Goal: Information Seeking & Learning: Learn about a topic

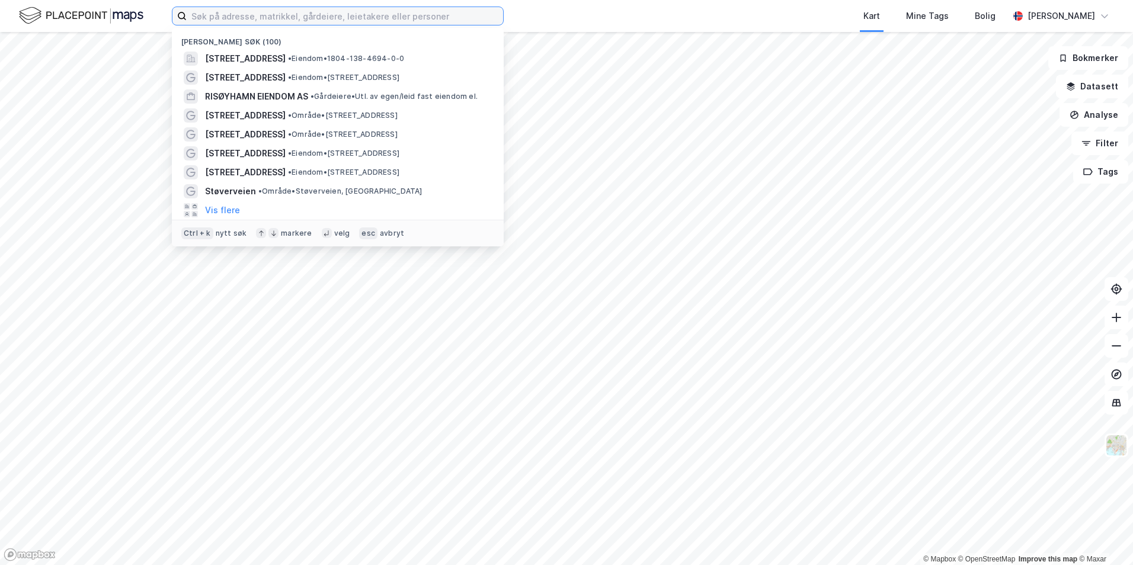
click at [238, 17] on input at bounding box center [345, 16] width 316 height 18
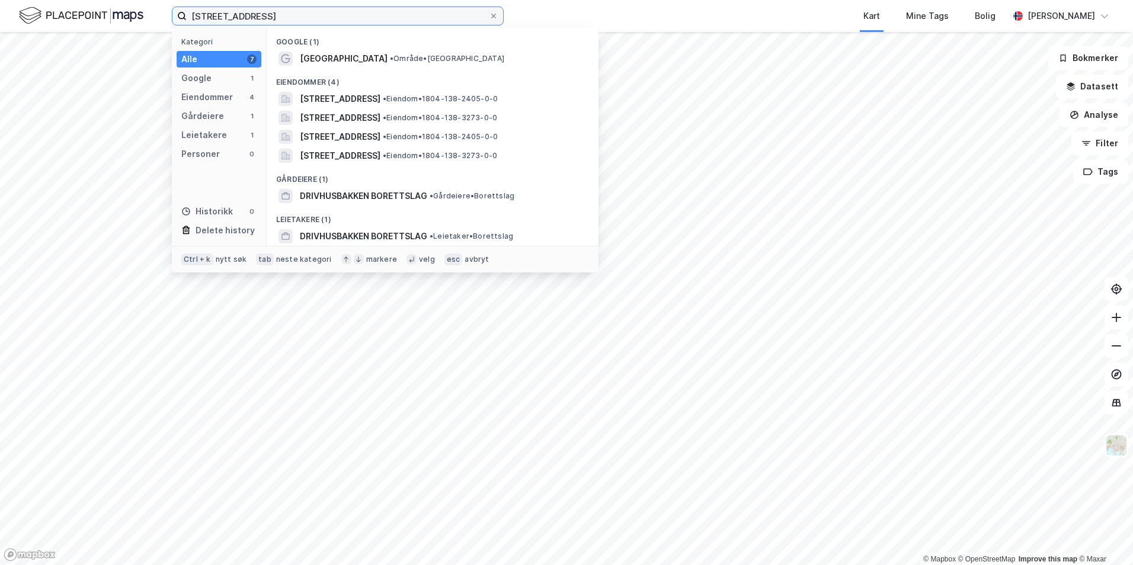
type input "[STREET_ADDRESS]"
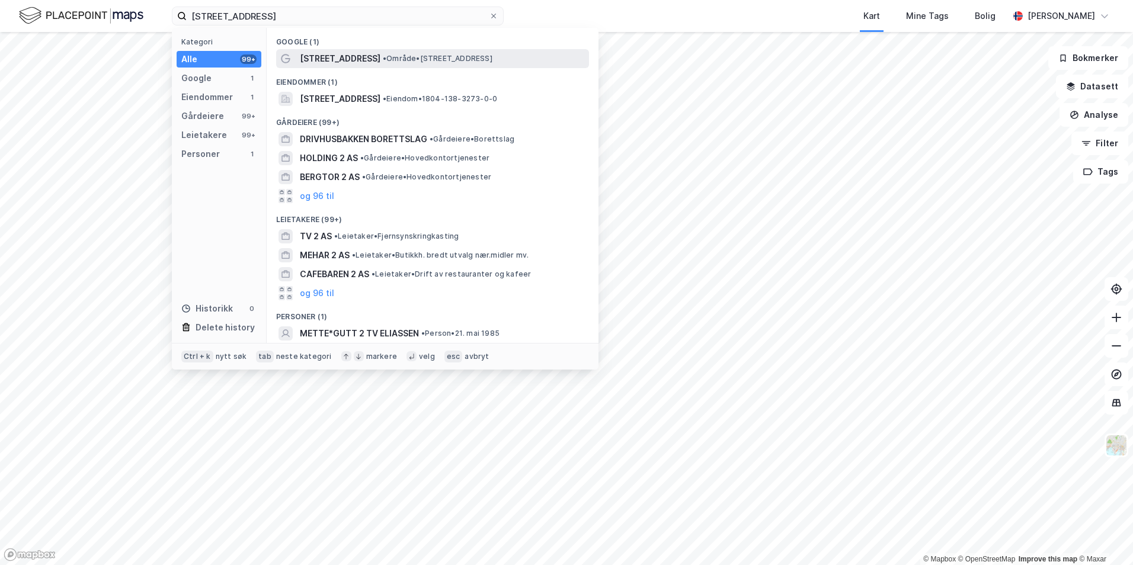
click at [354, 52] on span "[STREET_ADDRESS]" at bounding box center [340, 59] width 81 height 14
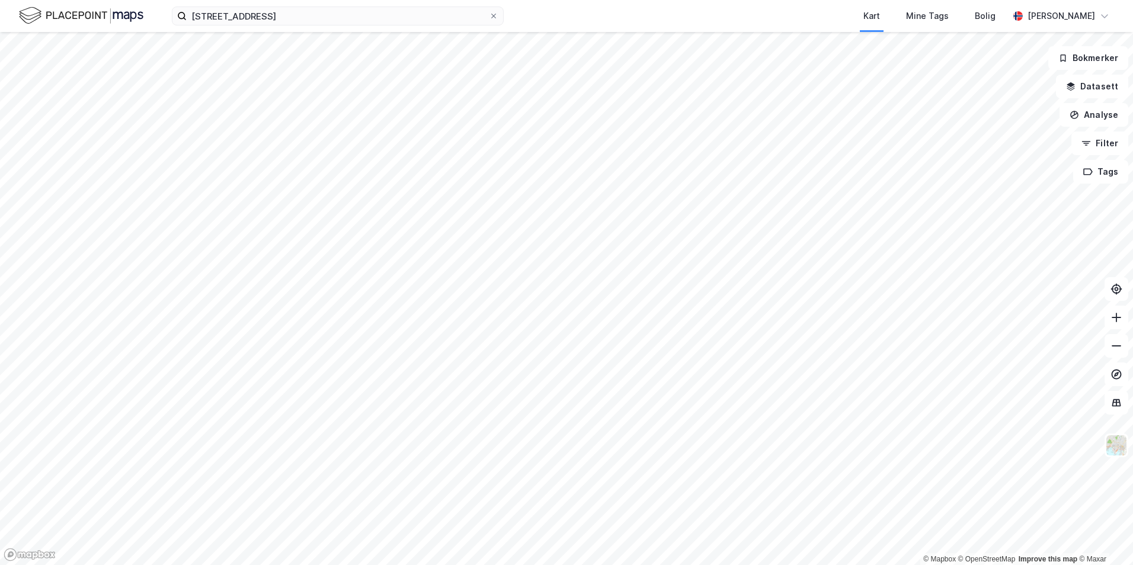
click at [282, 30] on div "drivhusbakken 2 Kart Mine Tags Bolig [PERSON_NAME]" at bounding box center [566, 16] width 1133 height 32
click at [279, 17] on input "[STREET_ADDRESS]" at bounding box center [338, 16] width 302 height 18
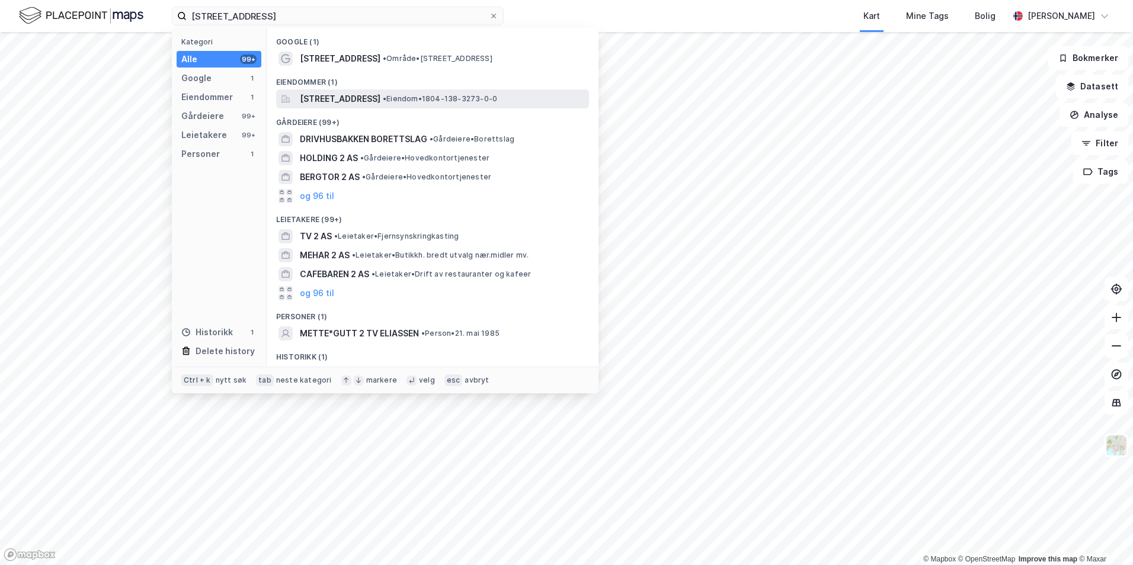
click at [345, 101] on span "[STREET_ADDRESS]" at bounding box center [340, 99] width 81 height 14
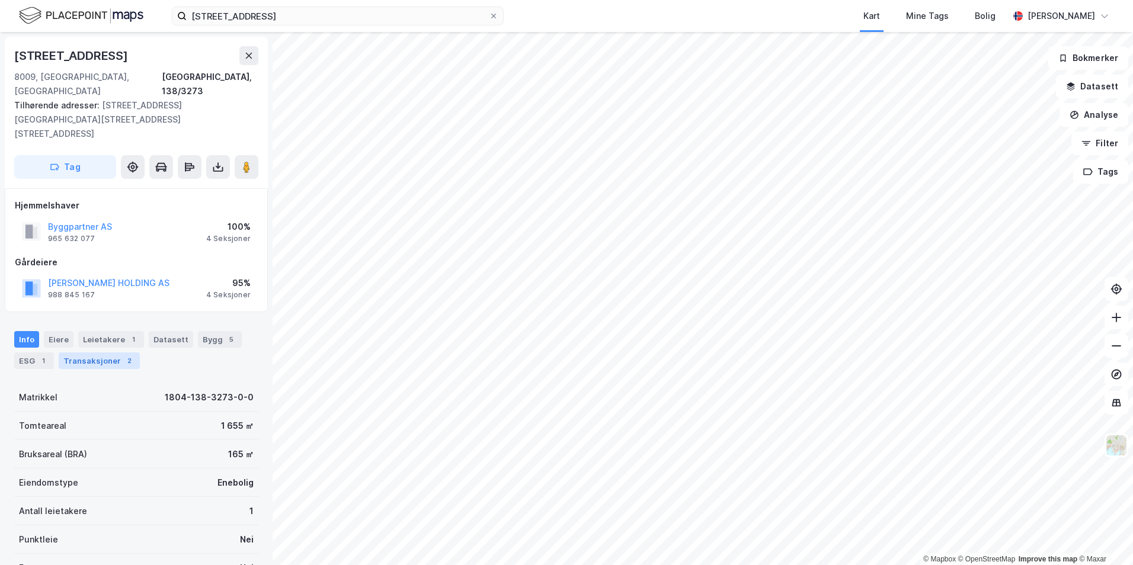
click at [87, 353] on div "Transaksjoner 2" at bounding box center [99, 361] width 81 height 17
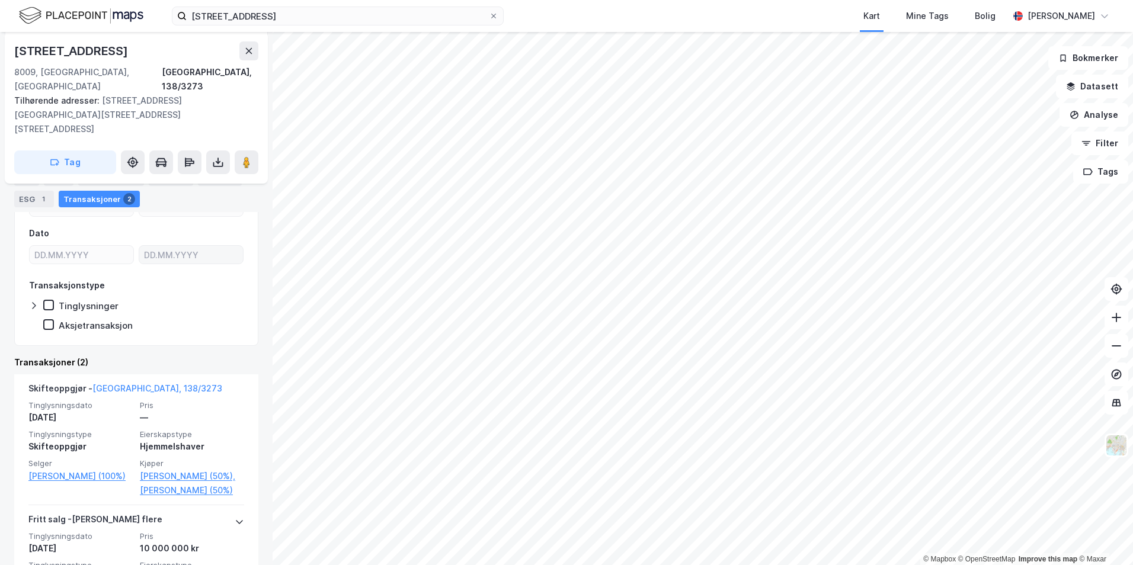
scroll to position [65, 0]
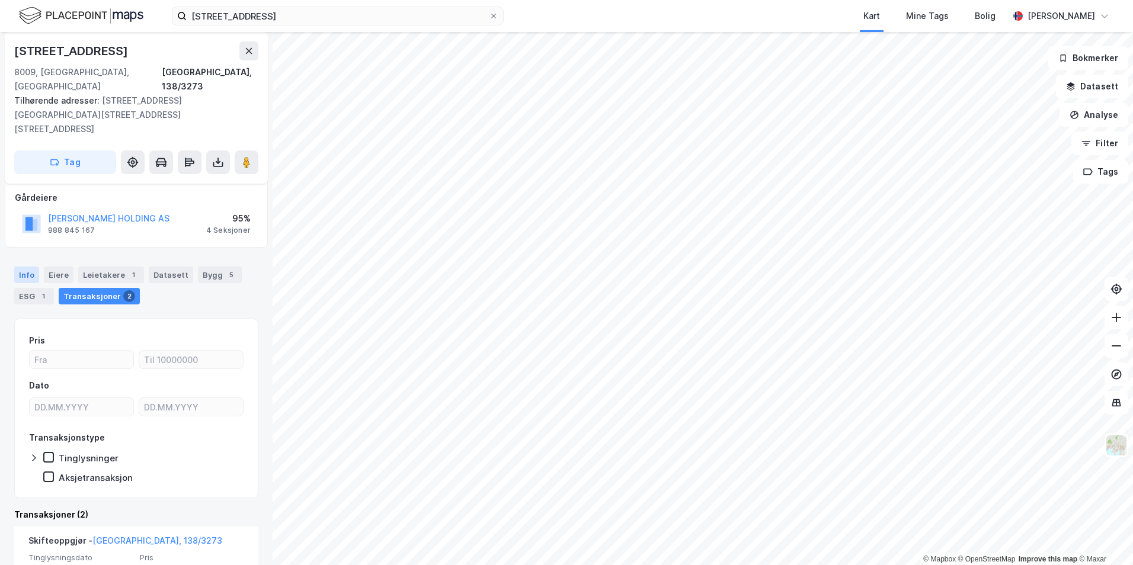
click at [26, 267] on div "Info" at bounding box center [26, 275] width 25 height 17
